Goal: Find specific page/section: Find specific page/section

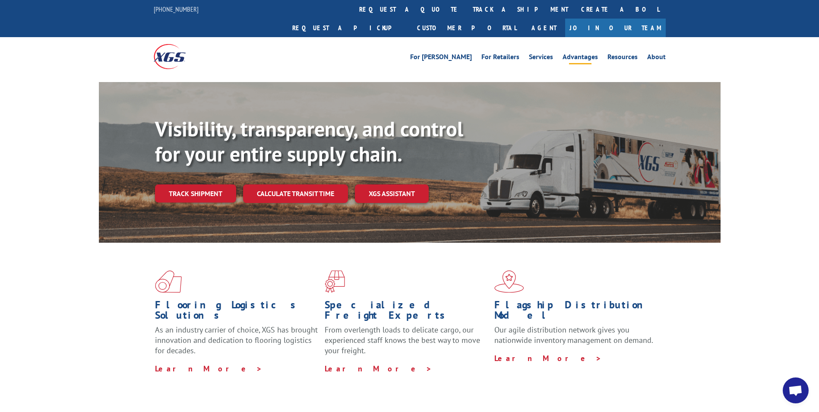
click at [586, 54] on link "Advantages" at bounding box center [579, 58] width 35 height 9
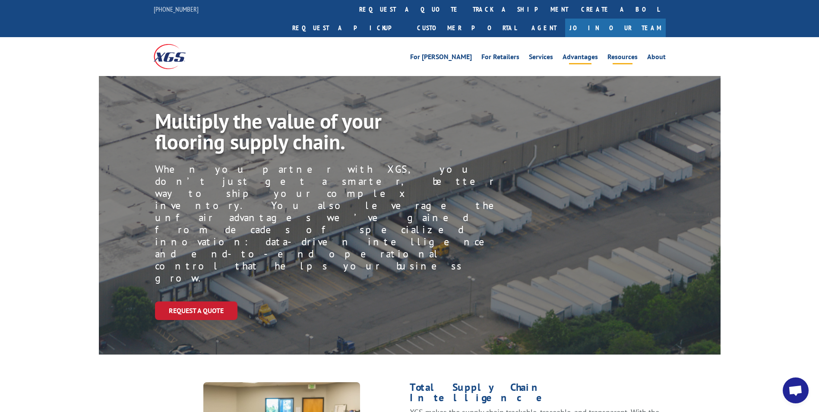
click at [620, 54] on link "Resources" at bounding box center [622, 58] width 30 height 9
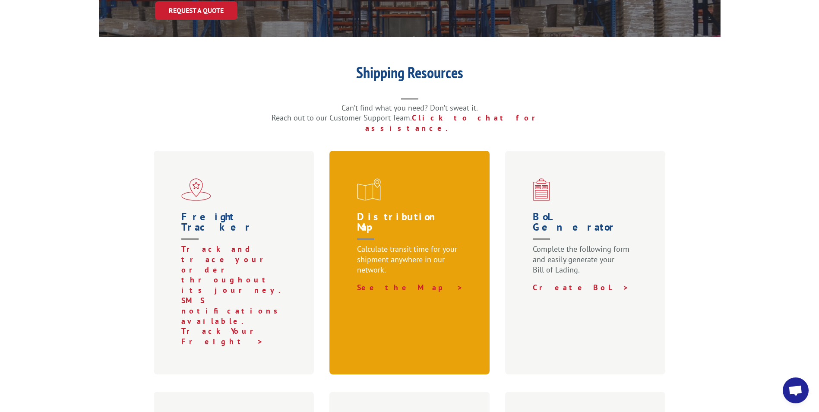
scroll to position [173, 0]
click at [391, 282] on link "See the Map >" at bounding box center [410, 287] width 106 height 10
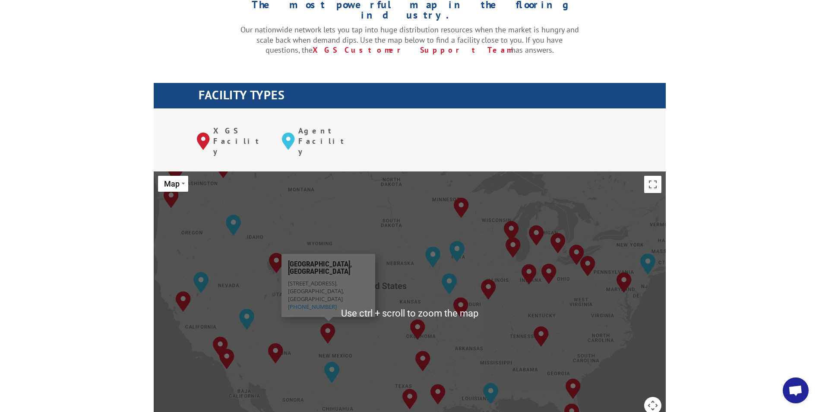
scroll to position [259, 0]
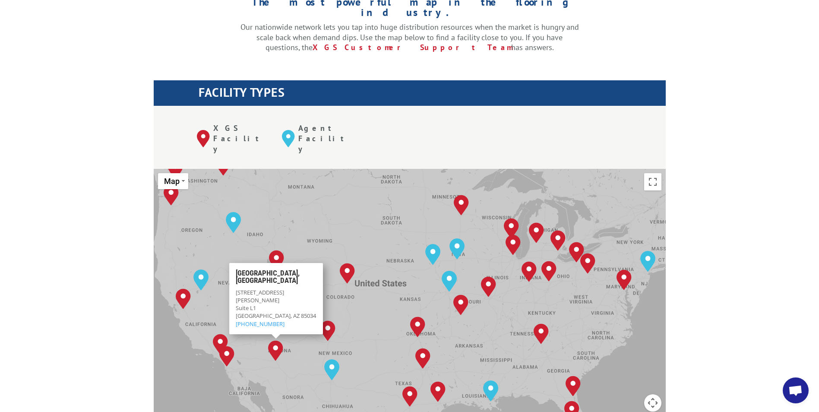
click at [278, 340] on img "Phoenix, AZ" at bounding box center [275, 350] width 15 height 21
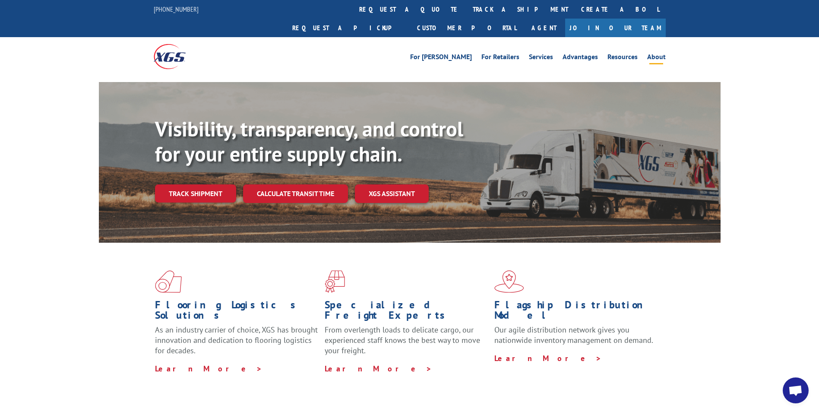
click at [647, 54] on li "About" at bounding box center [656, 58] width 28 height 9
click at [657, 54] on link "About" at bounding box center [656, 58] width 19 height 9
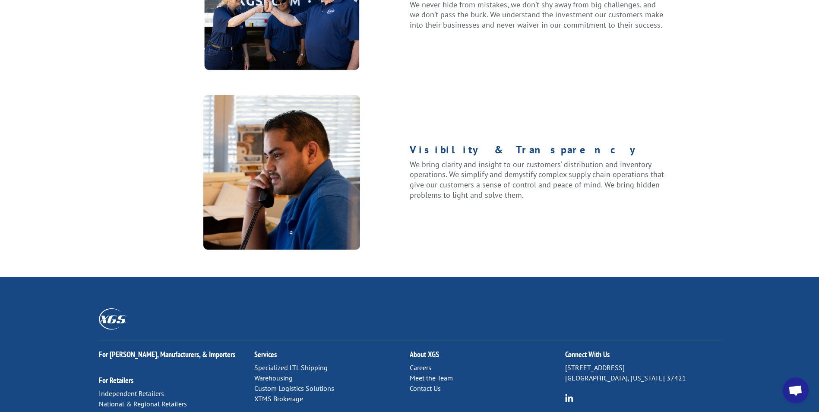
scroll to position [1093, 0]
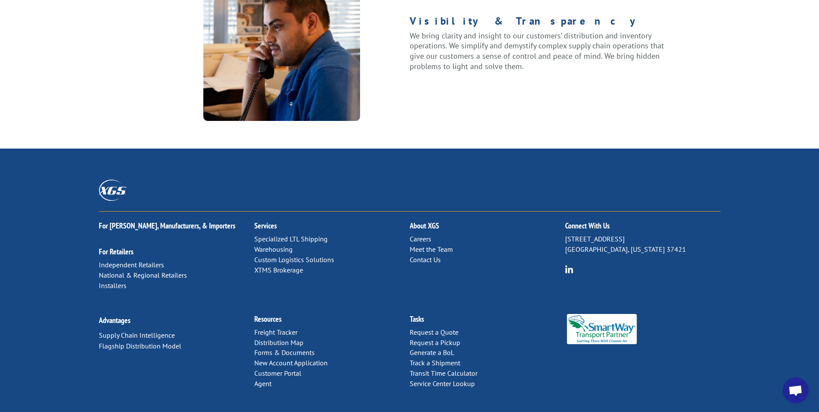
click at [290, 338] on link "Distribution Map" at bounding box center [278, 342] width 49 height 9
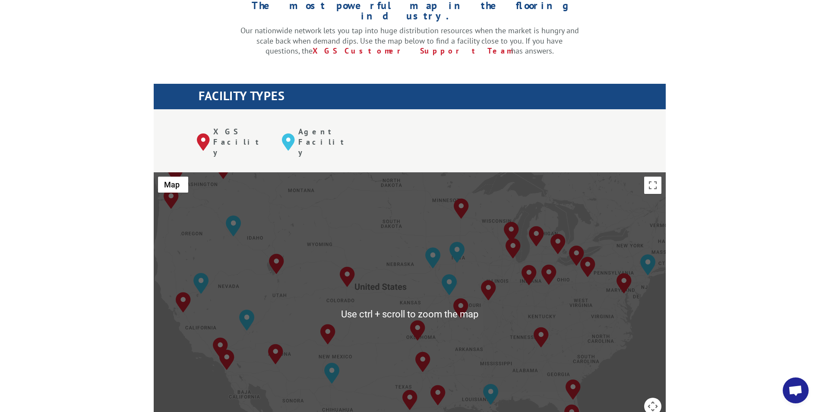
scroll to position [302, 0]
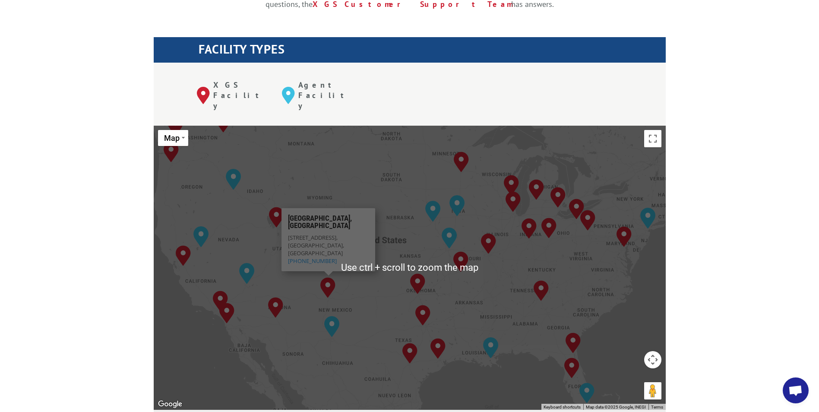
click at [314, 233] on div "[GEOGRAPHIC_DATA], [GEOGRAPHIC_DATA] [GEOGRAPHIC_DATA], [GEOGRAPHIC_DATA] [GEOG…" at bounding box center [410, 268] width 512 height 284
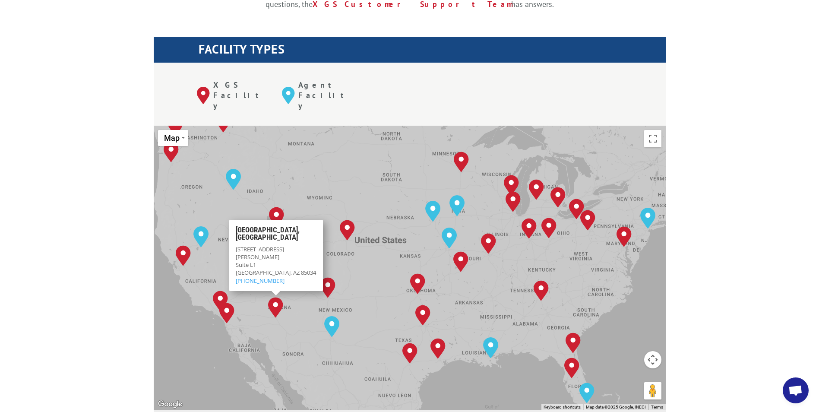
click at [274, 297] on img "Phoenix, AZ" at bounding box center [275, 307] width 15 height 21
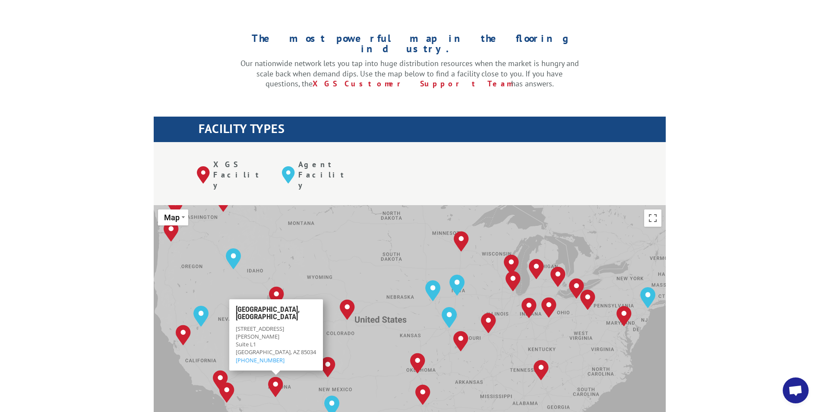
scroll to position [216, 0]
